Goal: Task Accomplishment & Management: Use online tool/utility

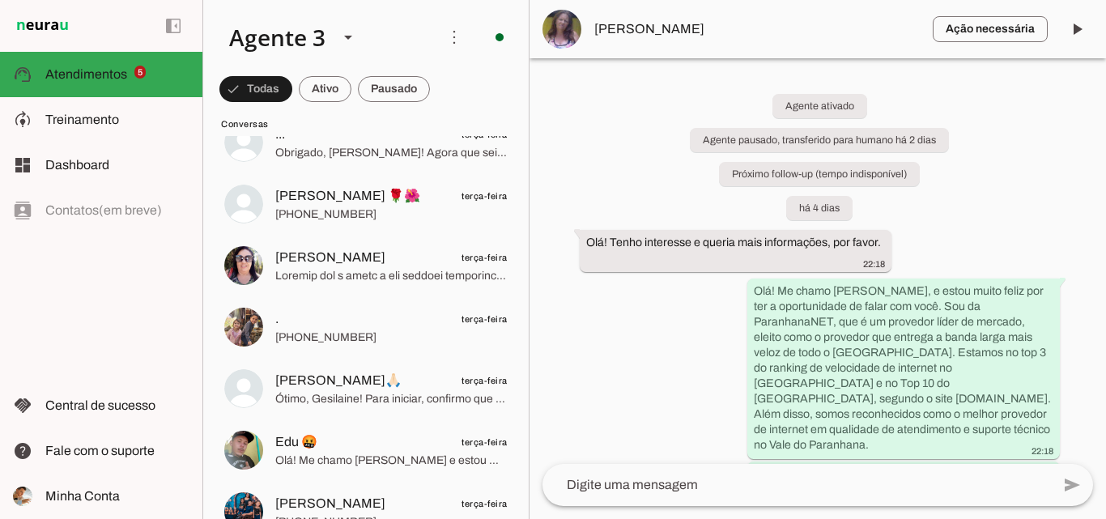
scroll to position [1214, 0]
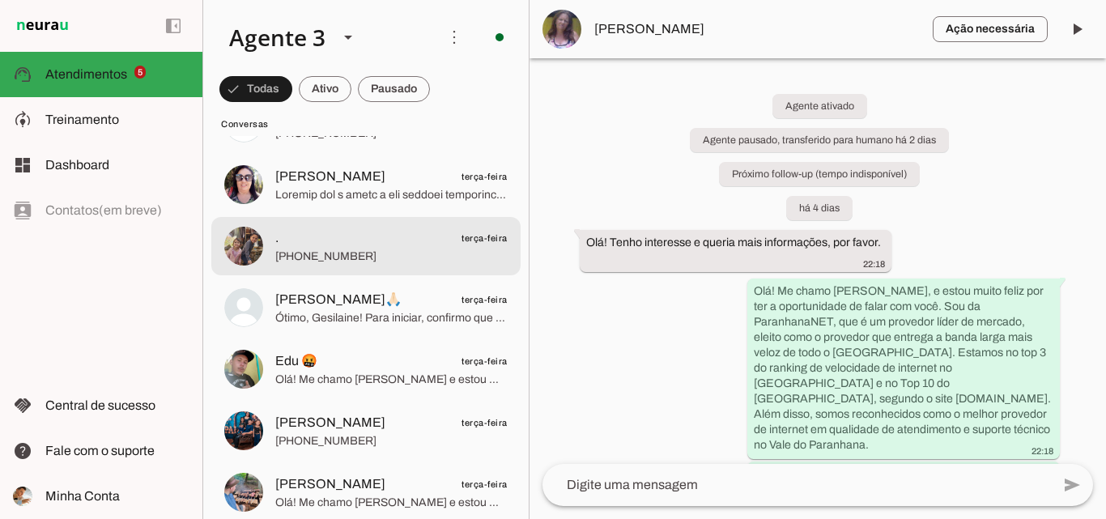
click at [402, 259] on span "[PHONE_NUMBER]" at bounding box center [391, 257] width 232 height 16
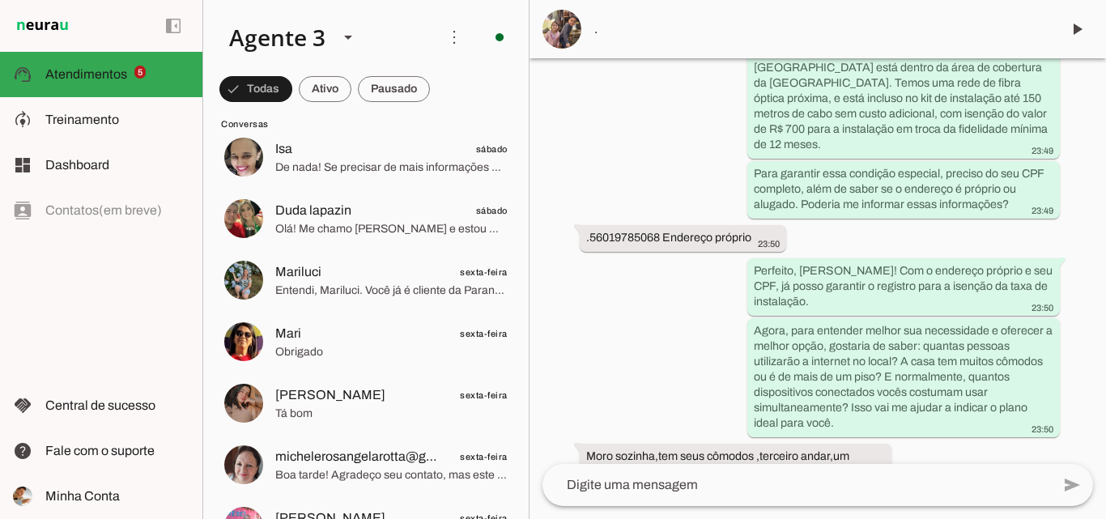
scroll to position [2509, 0]
